Goal: Check status: Check status

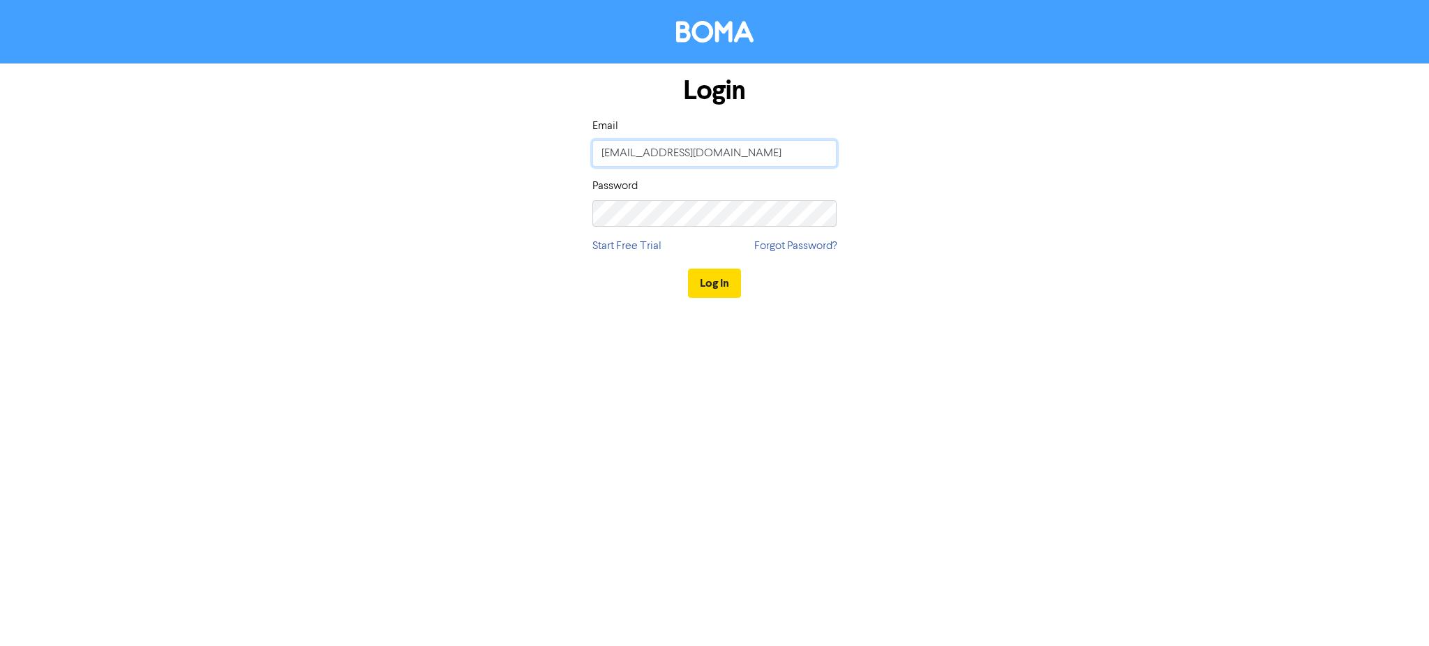
click at [801, 154] on input "[EMAIL_ADDRESS][DOMAIN_NAME]" at bounding box center [714, 153] width 244 height 27
click at [820, 153] on keeper-lock "Open Keeper Popup" at bounding box center [820, 153] width 17 height 17
click at [816, 152] on keeper-lock "Open Keeper Popup" at bounding box center [820, 153] width 17 height 17
type input "[PERSON_NAME][EMAIL_ADDRESS][DOMAIN_NAME]"
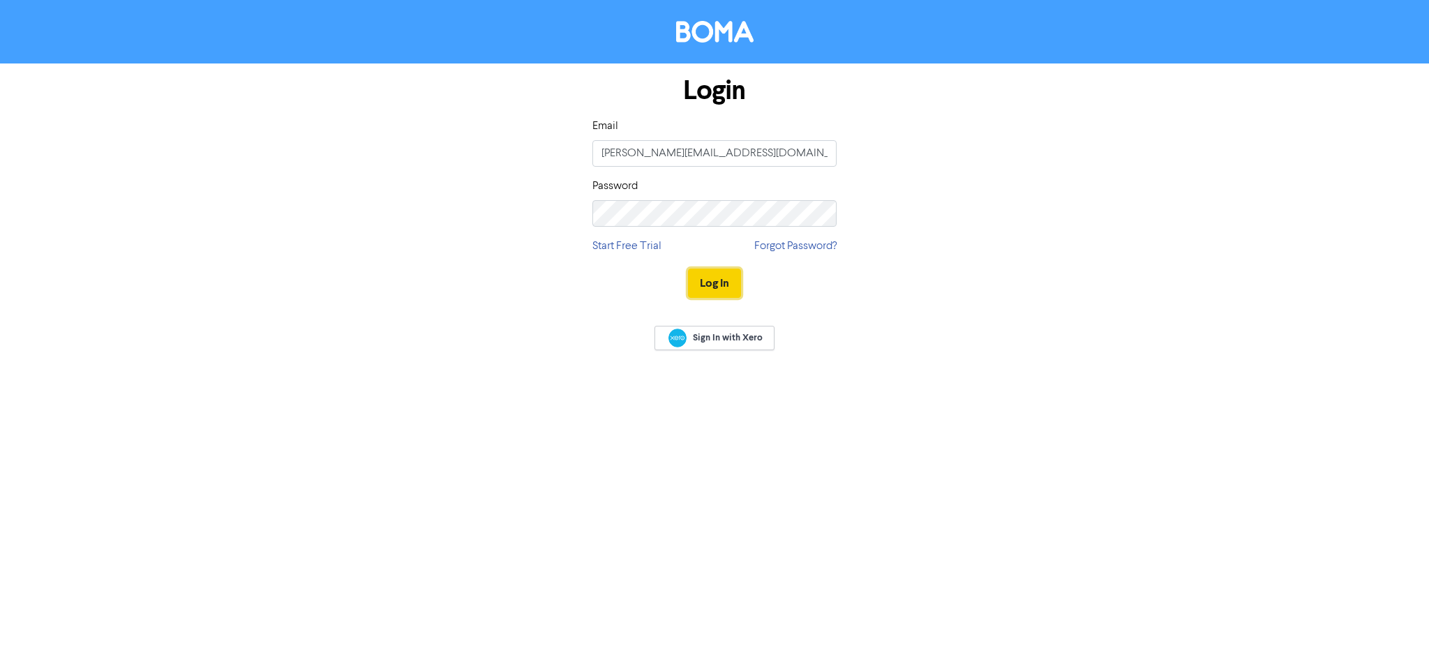
click at [729, 286] on button "Log In" at bounding box center [714, 283] width 53 height 29
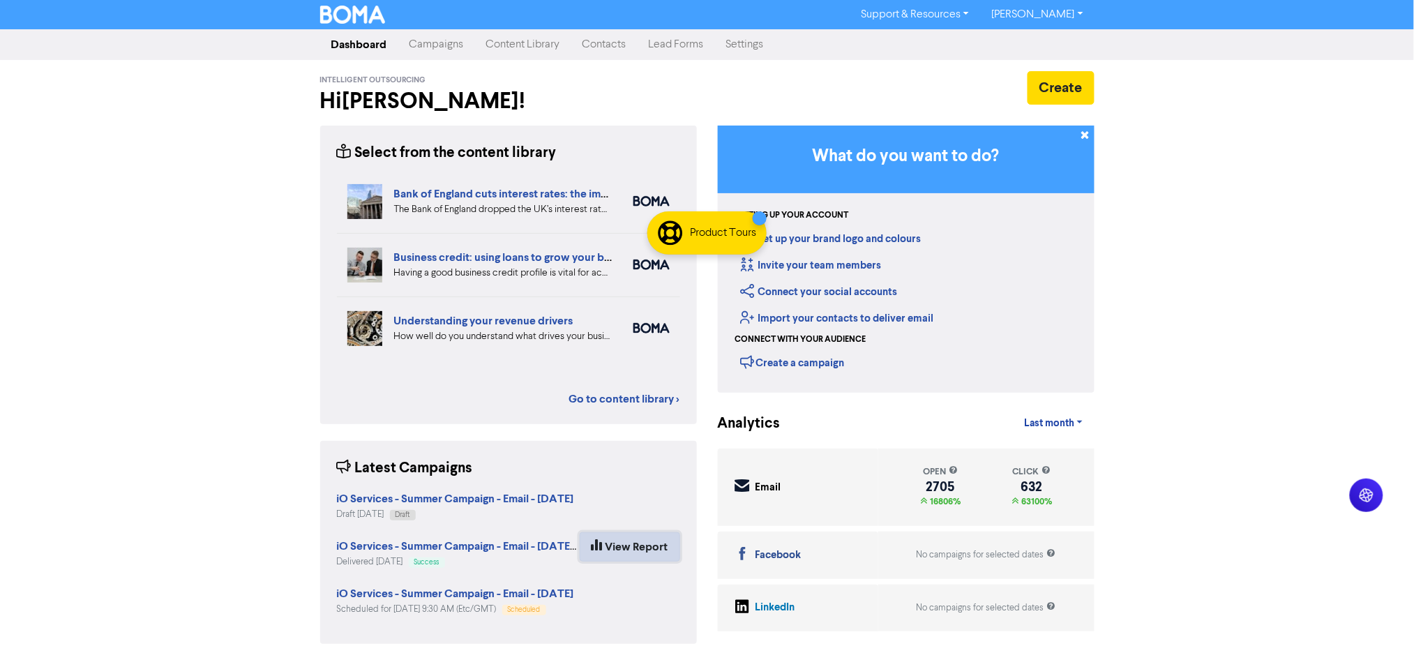
click at [632, 546] on link "View Report" at bounding box center [630, 546] width 100 height 29
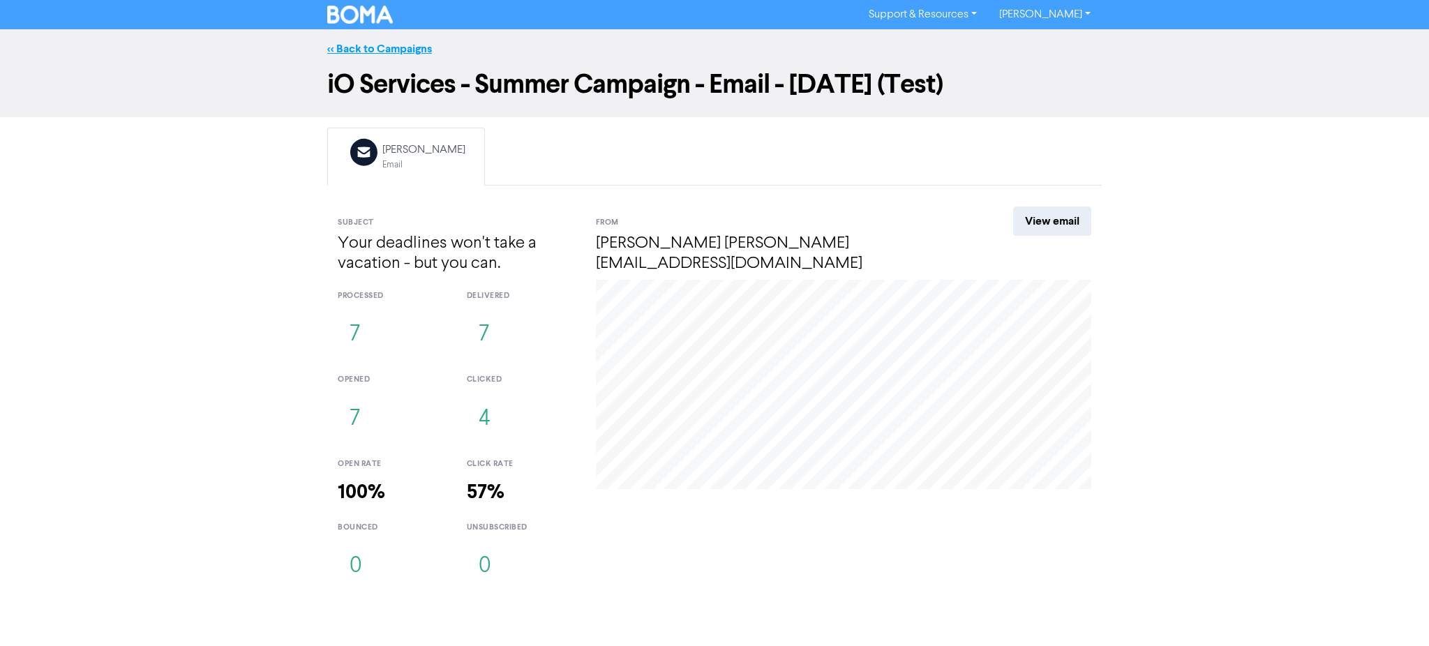
click at [378, 45] on link "<< Back to Campaigns" at bounding box center [379, 49] width 105 height 14
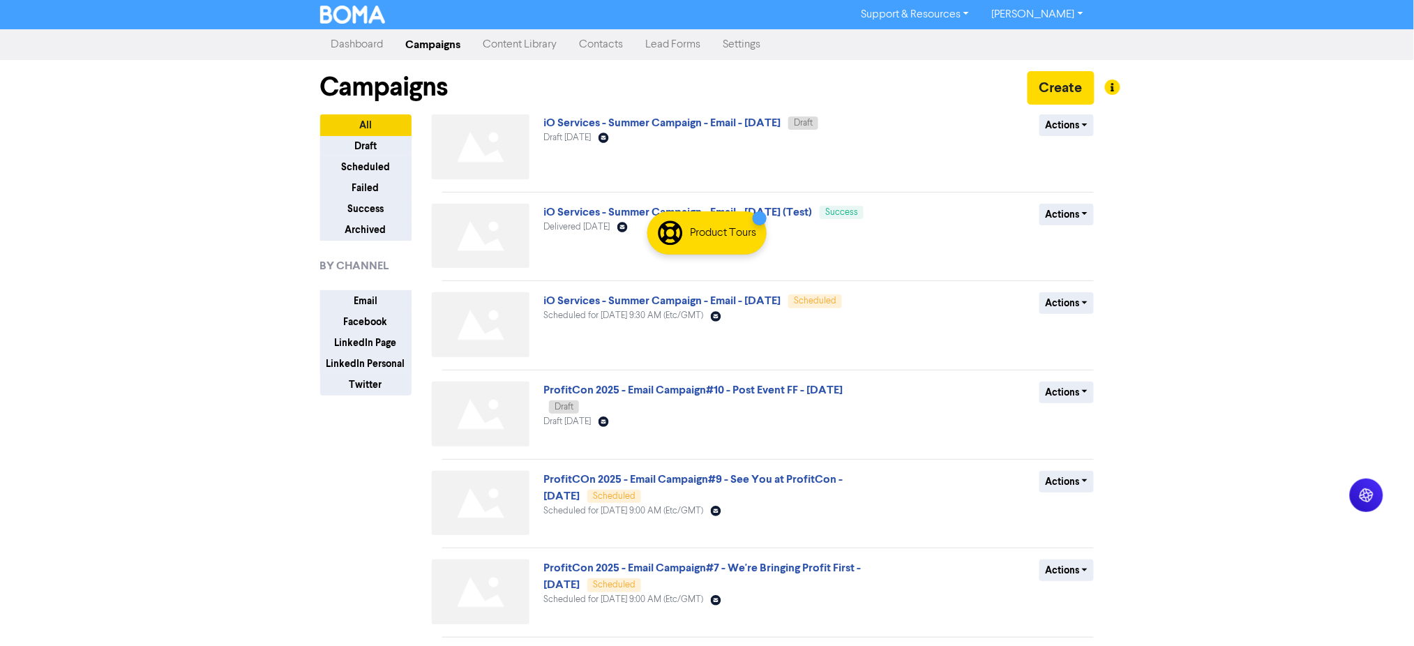
click at [653, 175] on div "iO Services - Summer Campaign - Email - [DATE] Draft Draft [DATE] Email Created…" at bounding box center [712, 149] width 336 height 70
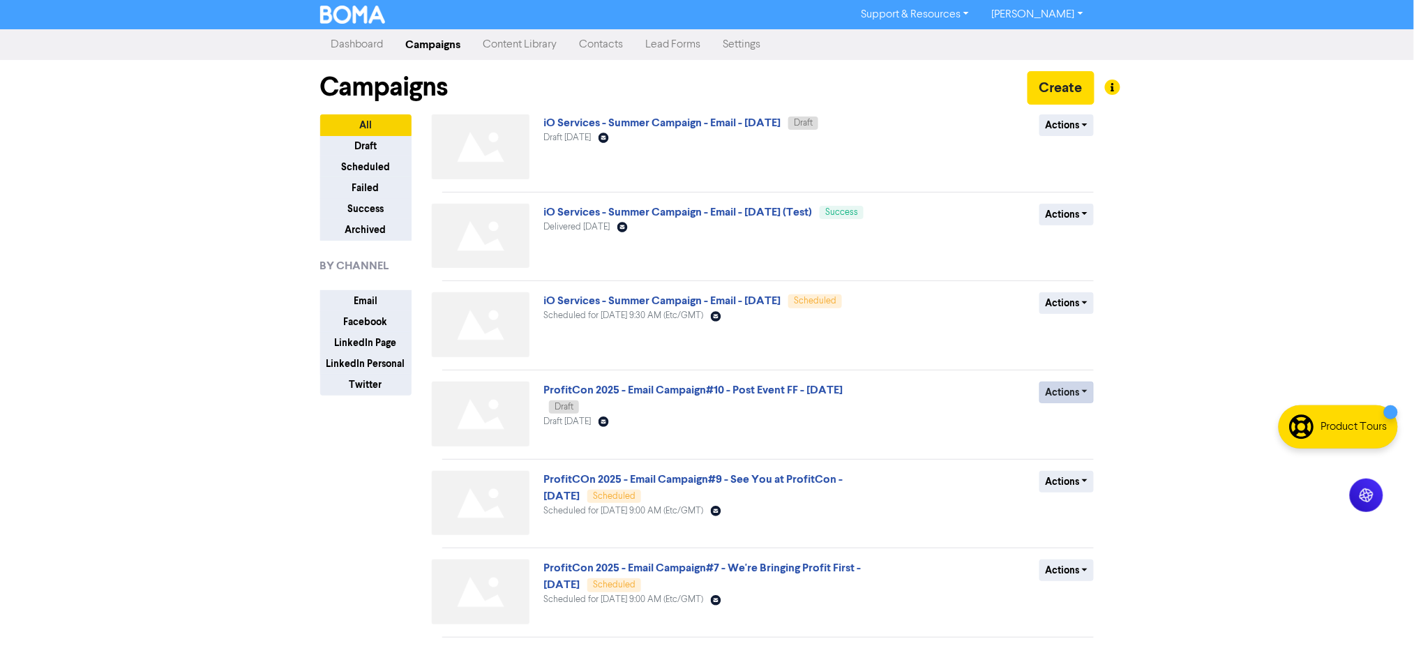
drag, startPoint x: 764, startPoint y: 253, endPoint x: 1061, endPoint y: 390, distance: 326.6
click at [1396, 447] on body "Support & Resources Video Tutorials FAQ & Guides Marketing Education [PERSON_NA…" at bounding box center [707, 323] width 1414 height 646
click at [1145, 286] on div "Support & Resources Video Tutorials FAQ & Guides Marketing Education [PERSON_NA…" at bounding box center [707, 323] width 1414 height 646
click at [745, 300] on link "iO Services - Summer Campaign - Email - [DATE]" at bounding box center [662, 301] width 237 height 14
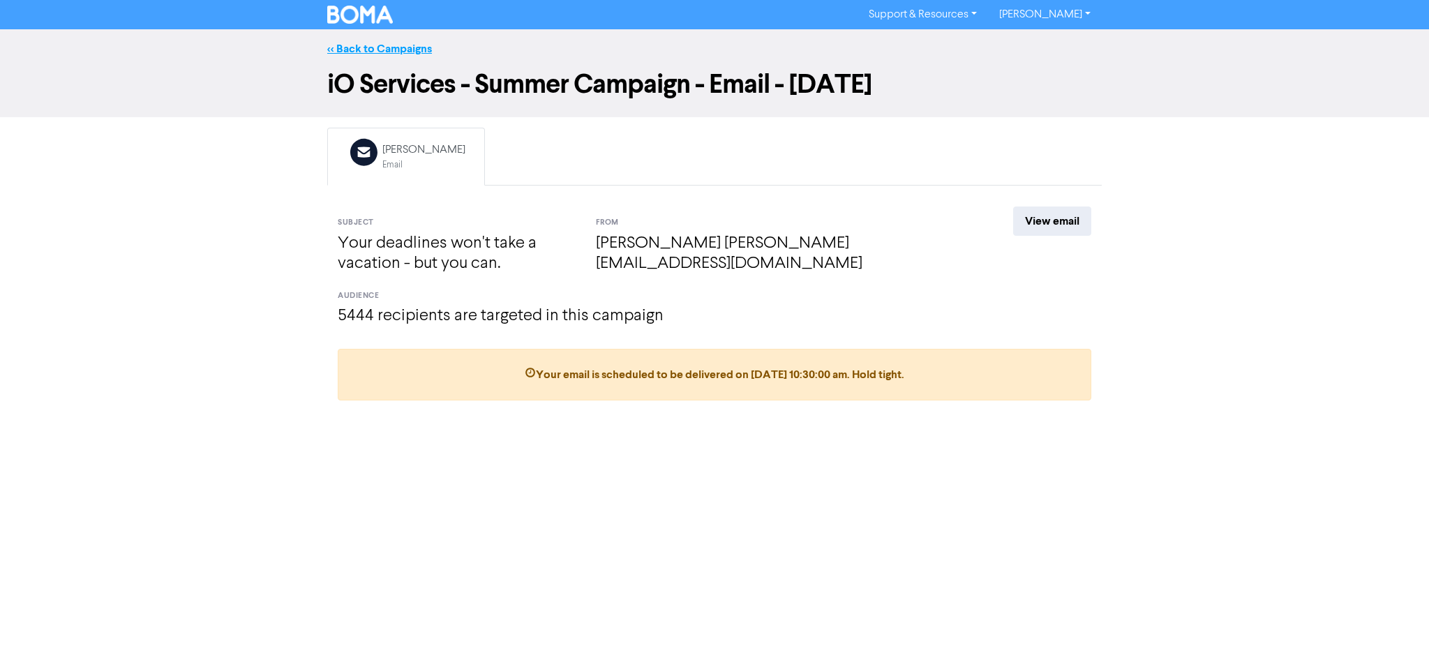
click at [389, 48] on link "<< Back to Campaigns" at bounding box center [379, 49] width 105 height 14
